Goal: Check status: Check status

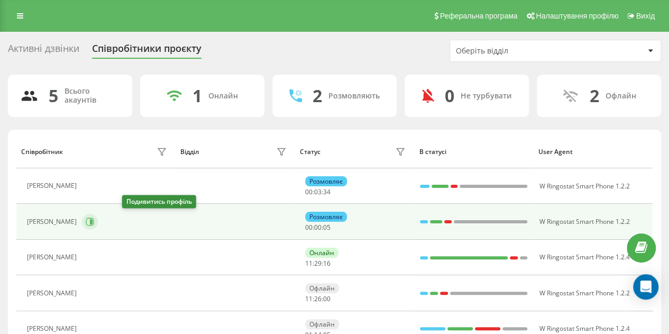
click at [93, 221] on icon at bounding box center [91, 221] width 3 height 5
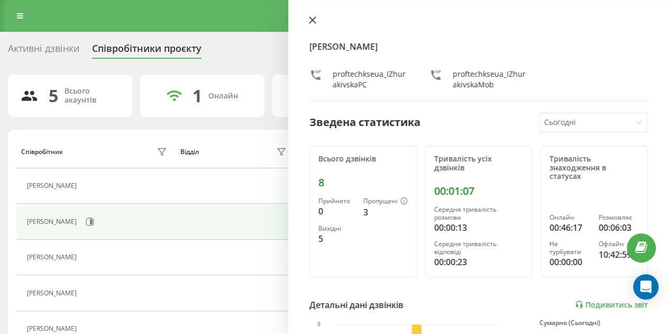
click at [313, 20] on icon at bounding box center [312, 19] width 7 height 7
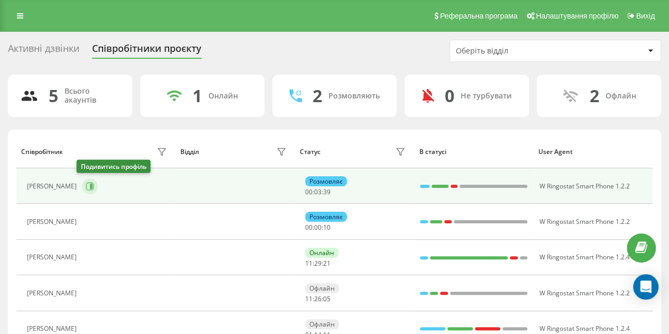
click at [90, 186] on icon at bounding box center [91, 186] width 3 height 5
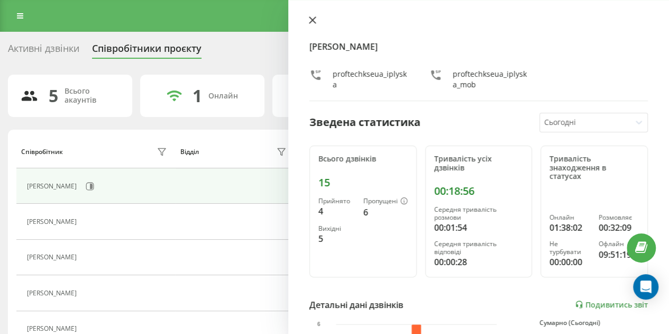
click at [313, 19] on icon at bounding box center [312, 19] width 7 height 7
